Goal: Information Seeking & Learning: Find specific fact

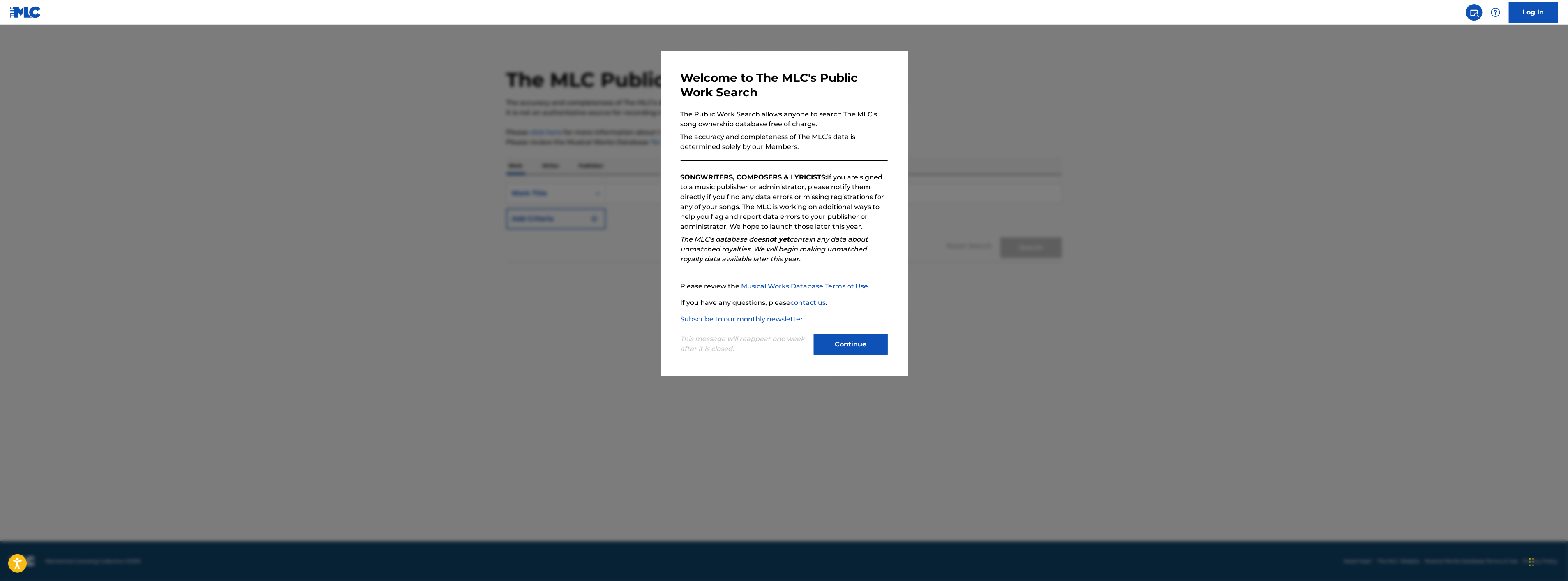
drag, startPoint x: 857, startPoint y: 339, endPoint x: 860, endPoint y: 344, distance: 5.8
click at [857, 339] on button "Continue" at bounding box center [850, 344] width 74 height 20
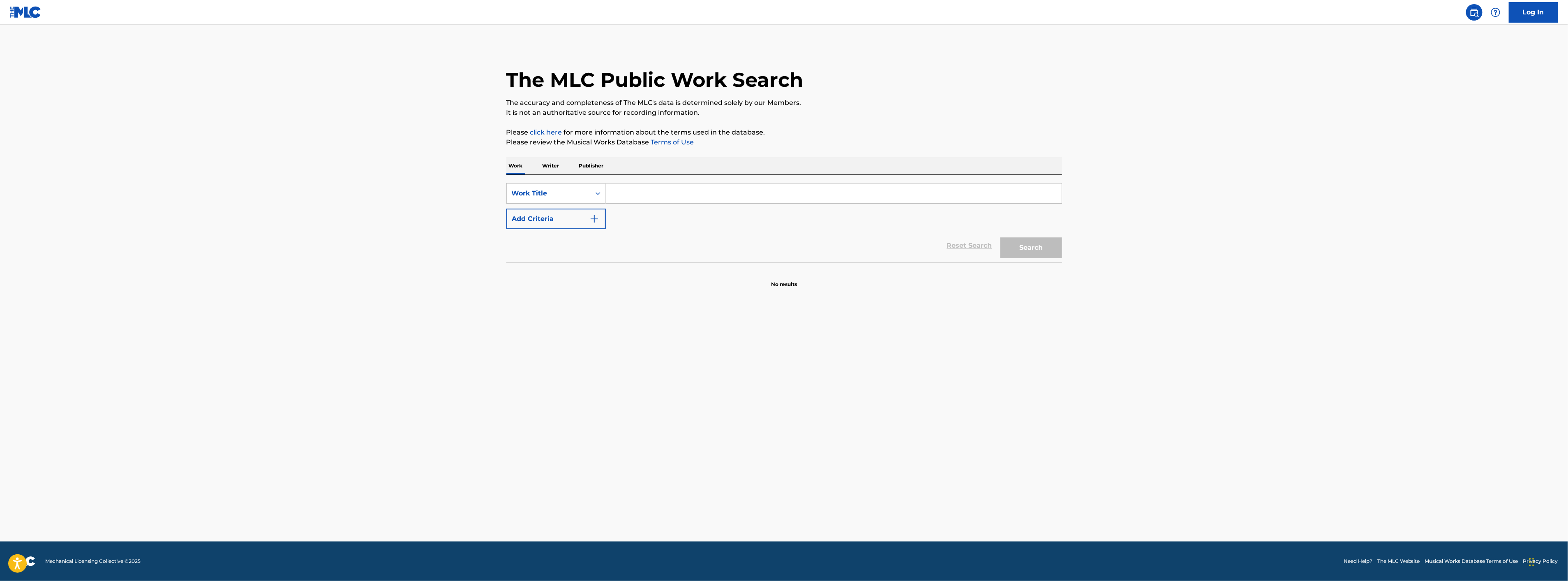
click at [654, 196] on input "Search Form" at bounding box center [834, 193] width 456 height 20
click at [657, 196] on input "Search Form" at bounding box center [834, 193] width 456 height 20
click at [584, 197] on div "Work Title" at bounding box center [549, 193] width 74 height 10
click at [652, 192] on input "Search Form" at bounding box center [834, 193] width 456 height 20
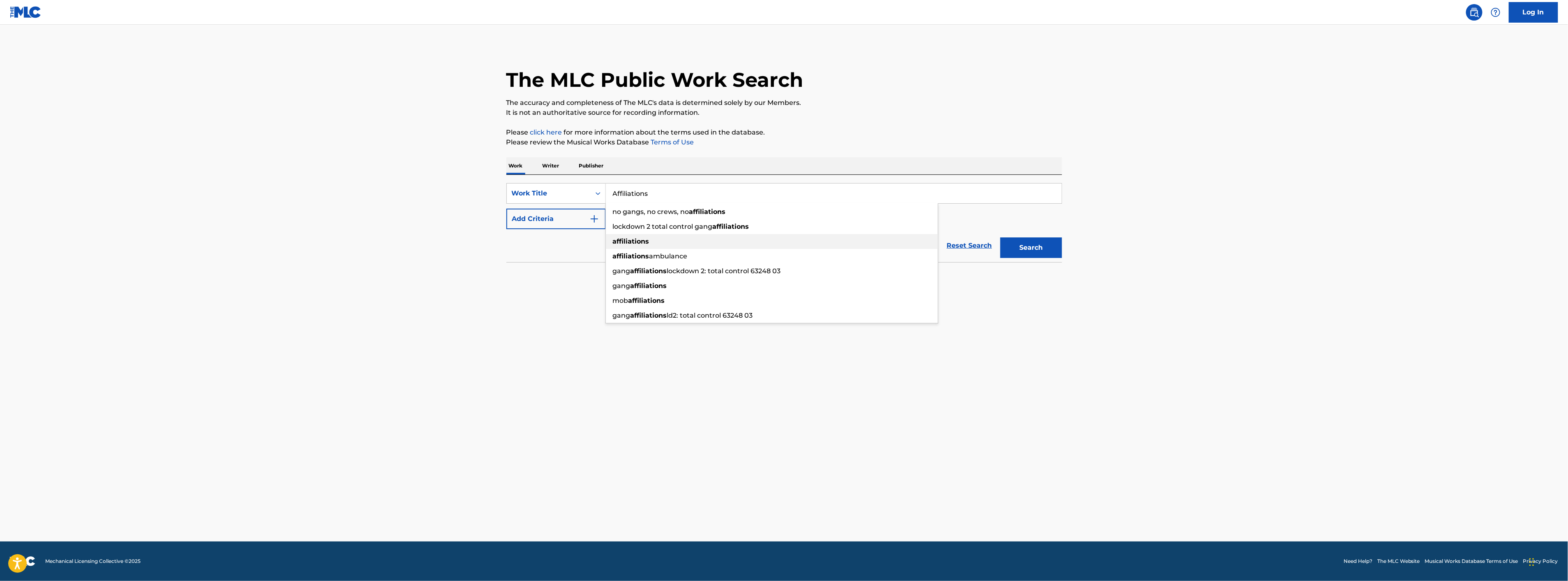
click at [660, 243] on div "affiliations" at bounding box center [772, 242] width 332 height 15
type input "affiliations"
drag, startPoint x: 1035, startPoint y: 248, endPoint x: 1053, endPoint y: 254, distance: 19.0
click at [1035, 248] on button "Search" at bounding box center [1031, 247] width 61 height 20
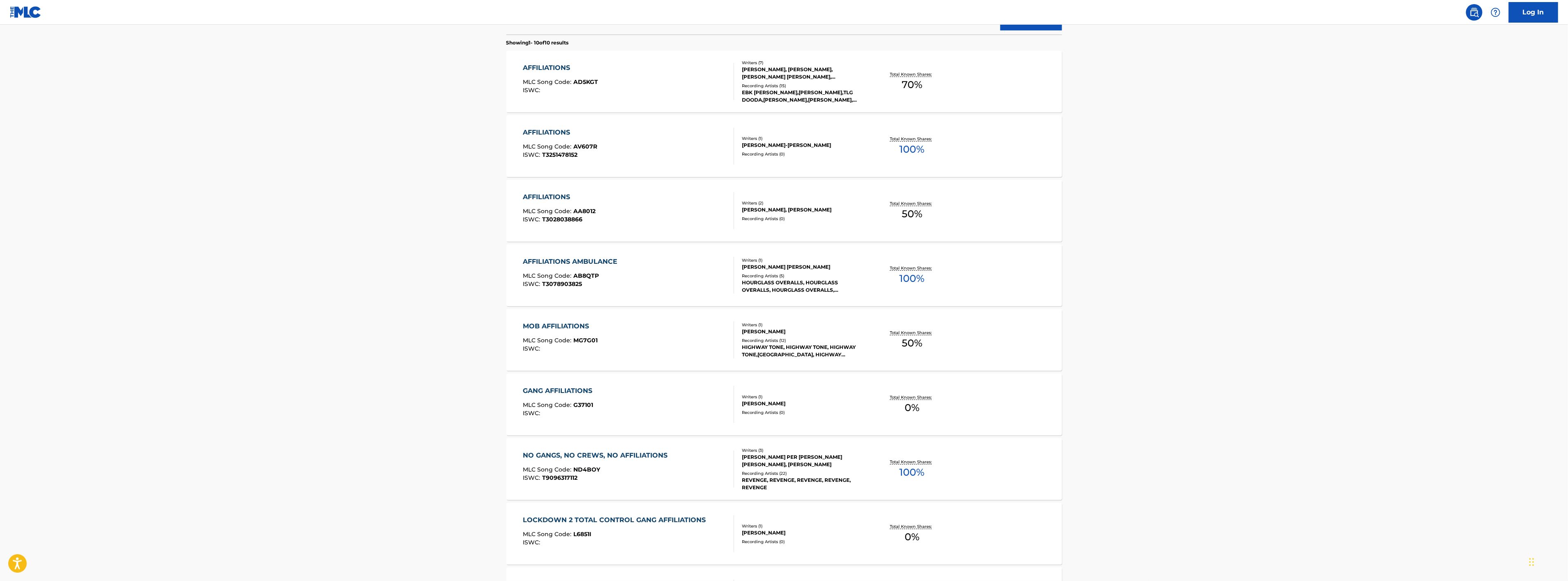
scroll to position [0, 0]
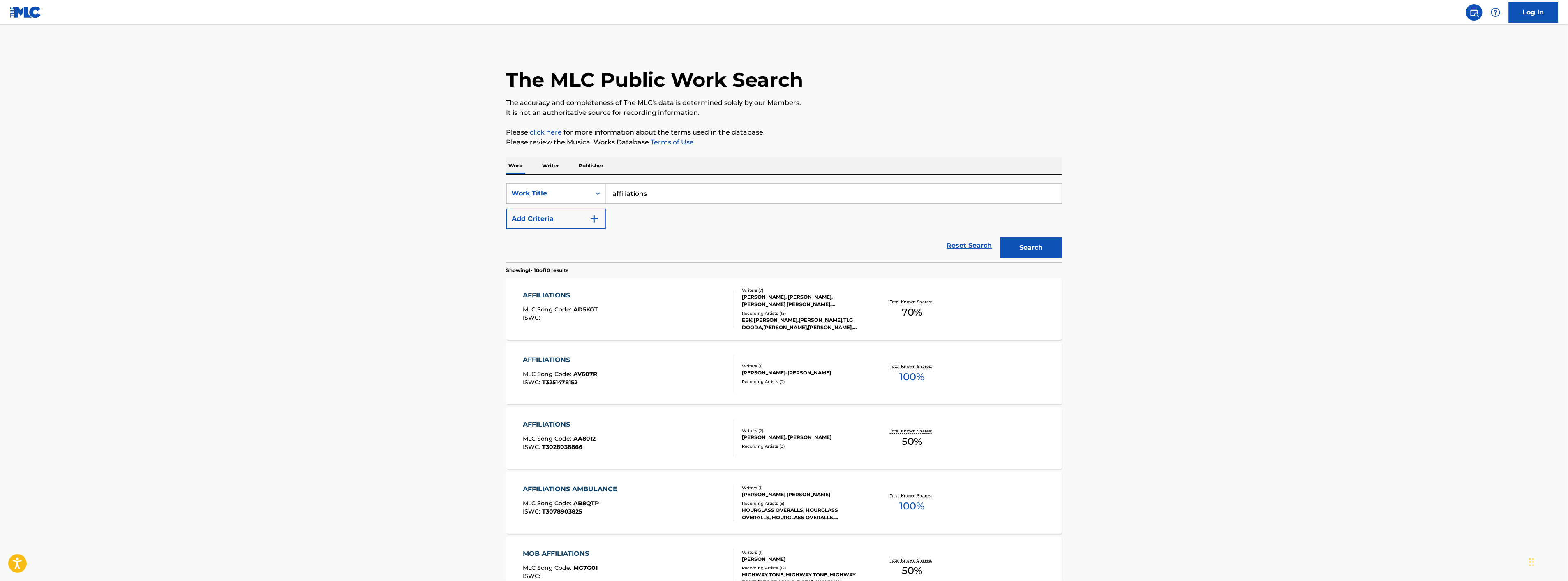
click at [590, 224] on button "Add Criteria" at bounding box center [556, 218] width 100 height 20
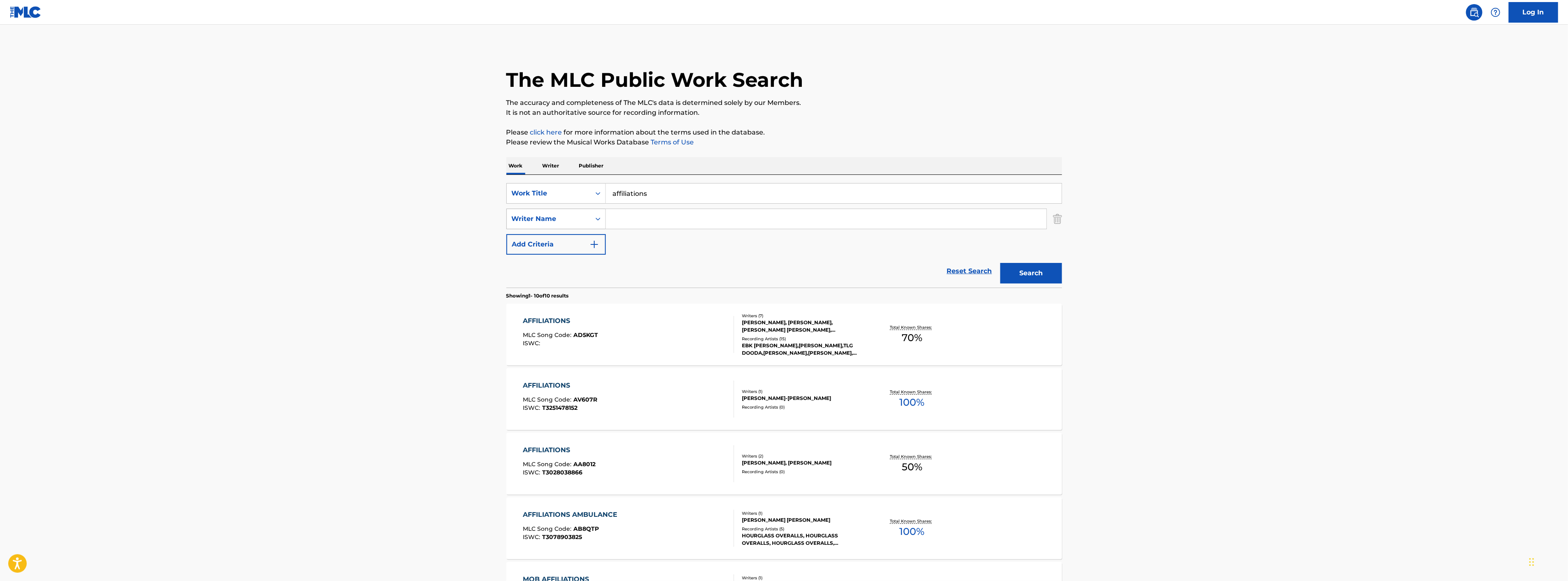
click at [573, 224] on div "Writer Name" at bounding box center [549, 218] width 84 height 15
click at [641, 220] on input "Search Form" at bounding box center [826, 219] width 441 height 20
click at [643, 238] on strong "[PERSON_NAME]" at bounding box center [667, 237] width 59 height 8
type input "[PERSON_NAME]"
click at [1017, 275] on button "Search" at bounding box center [1031, 272] width 61 height 20
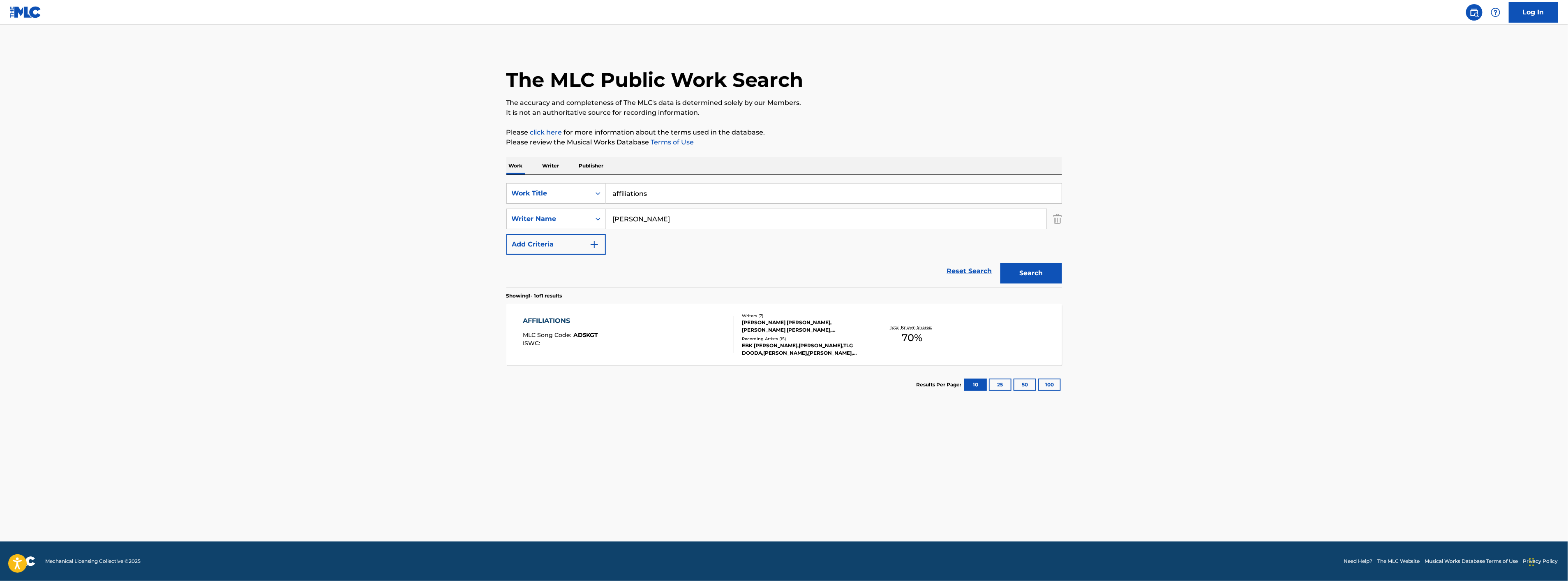
click at [672, 327] on div "AFFILIATIONS MLC Song Code : AD5KGT ISWC :" at bounding box center [629, 334] width 211 height 37
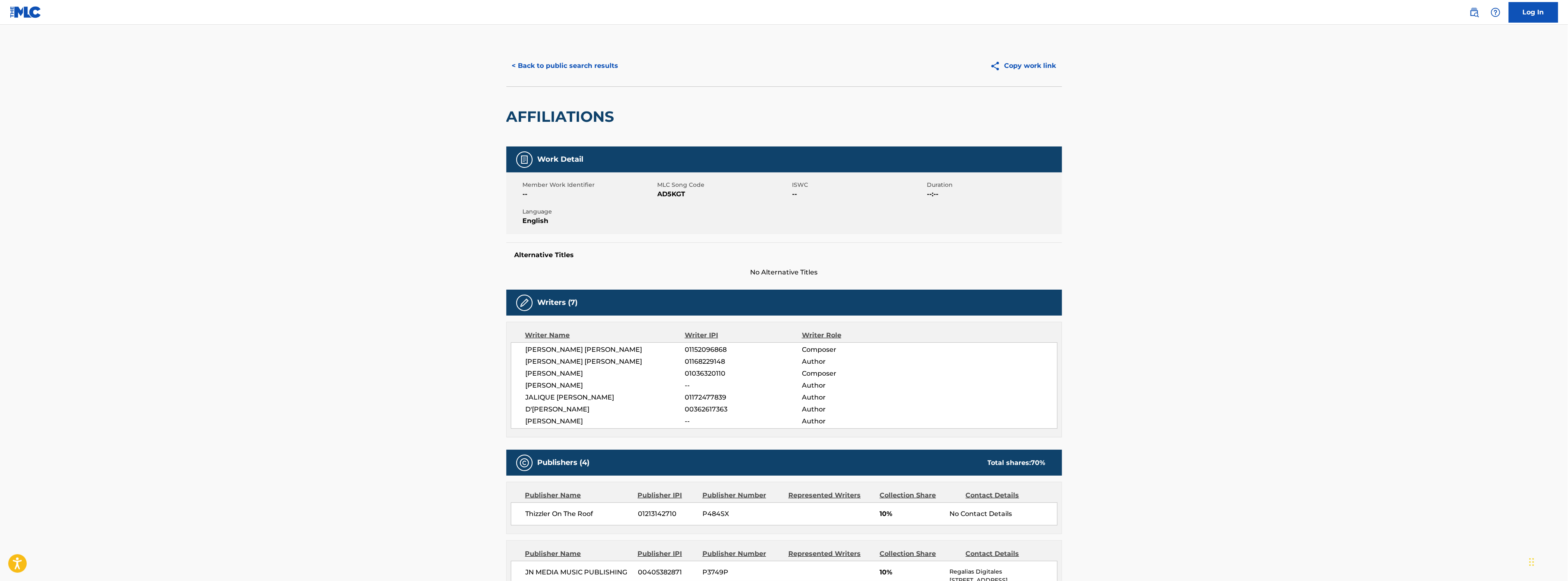
click at [589, 64] on button "< Back to public search results" at bounding box center [565, 65] width 118 height 20
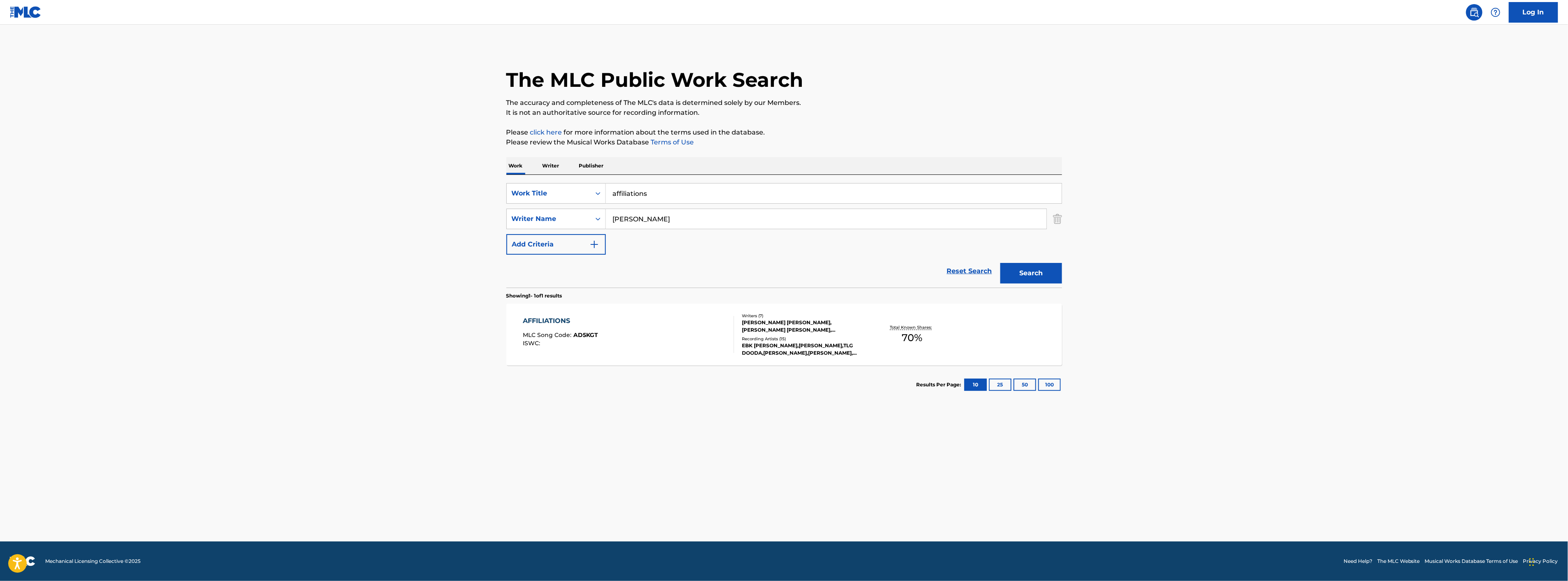
click at [856, 340] on div "Recording Artists ( 15 )" at bounding box center [804, 339] width 124 height 6
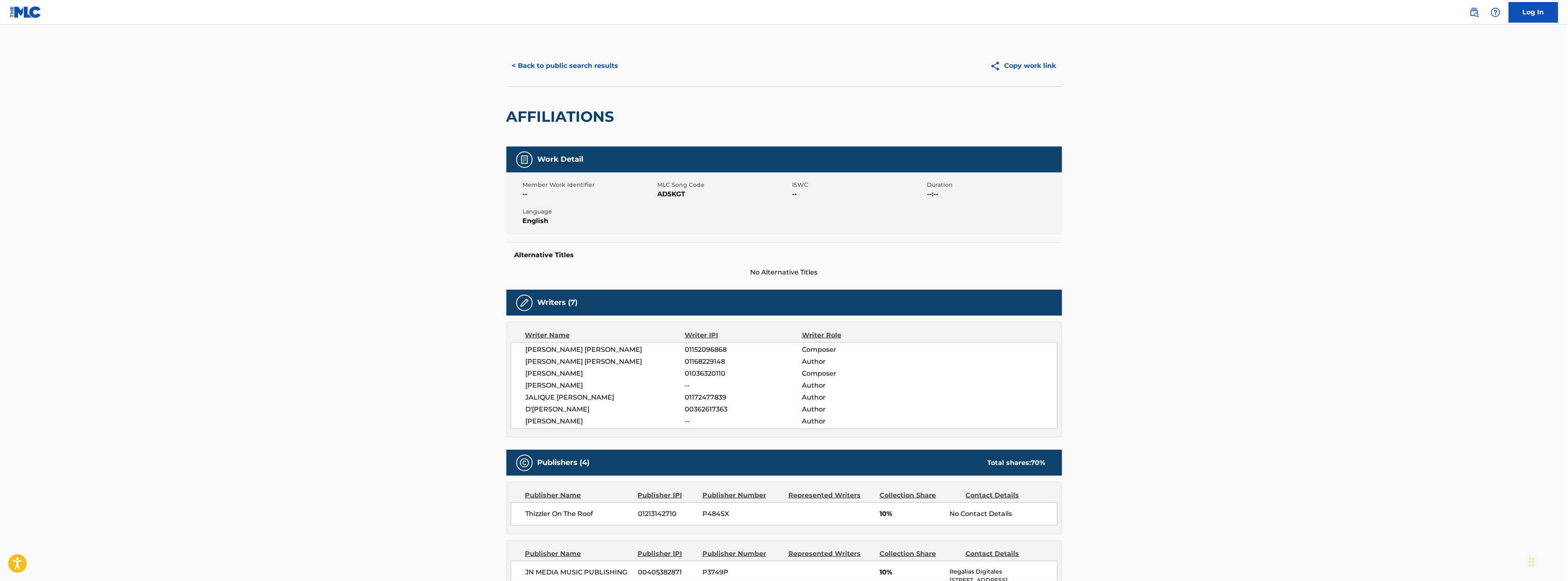
click at [565, 385] on span "[PERSON_NAME]" at bounding box center [606, 385] width 160 height 10
copy div "[PERSON_NAME]"
